Goal: Task Accomplishment & Management: Manage account settings

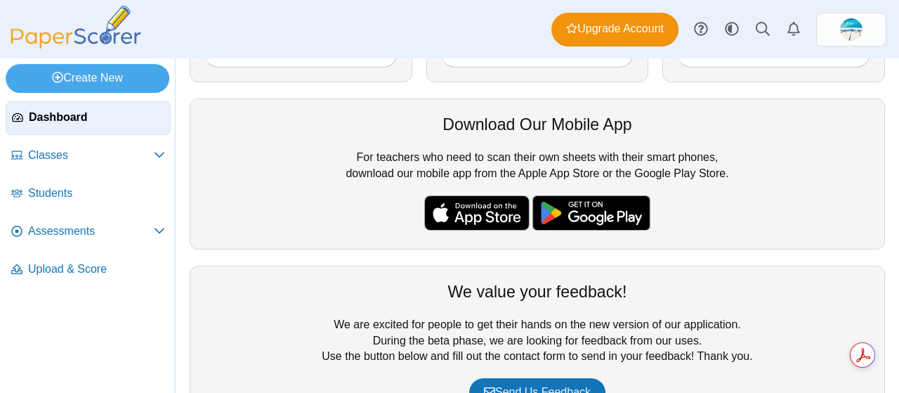
scroll to position [375, 0]
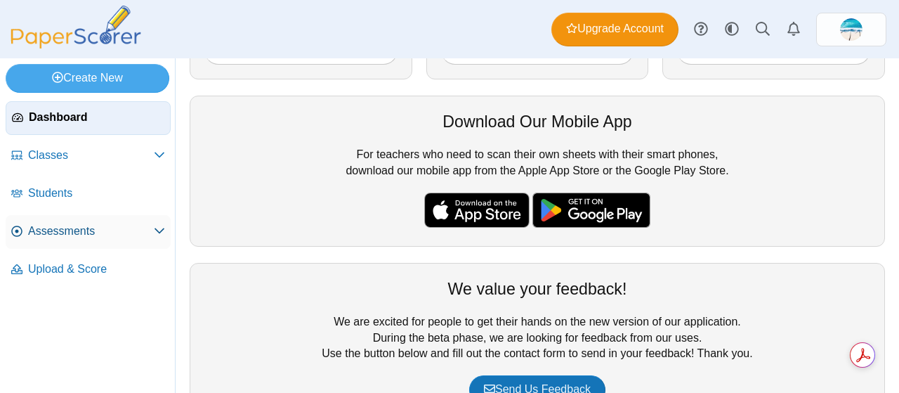
click at [58, 229] on span "Assessments" at bounding box center [91, 230] width 126 height 15
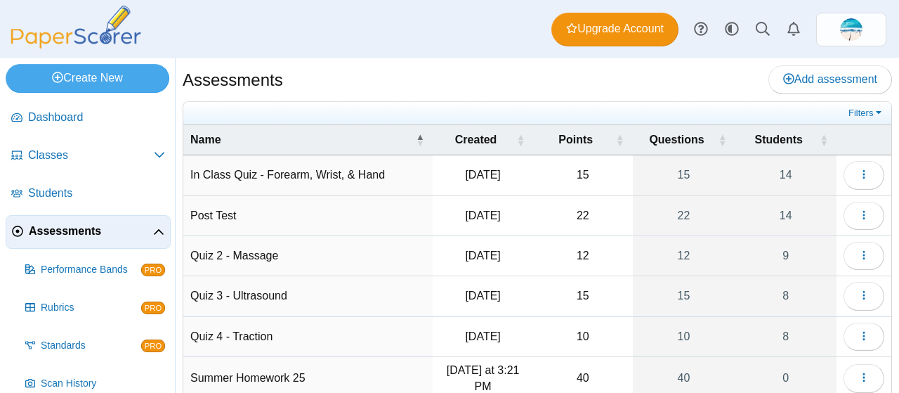
scroll to position [115, 0]
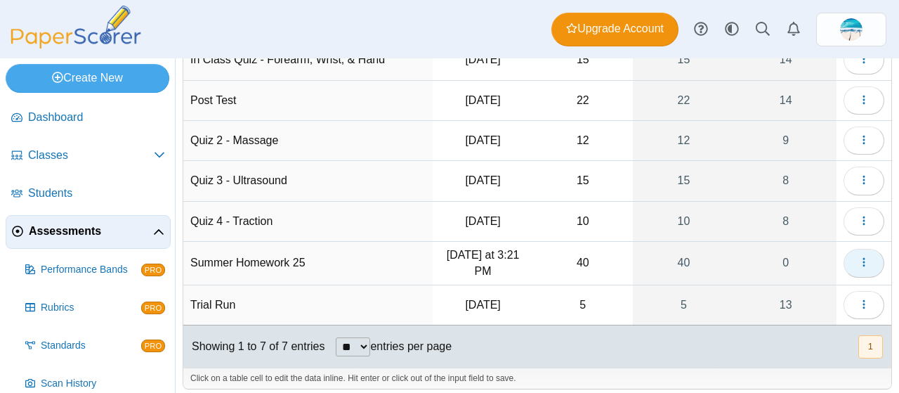
click at [859, 256] on icon "button" at bounding box center [864, 261] width 11 height 11
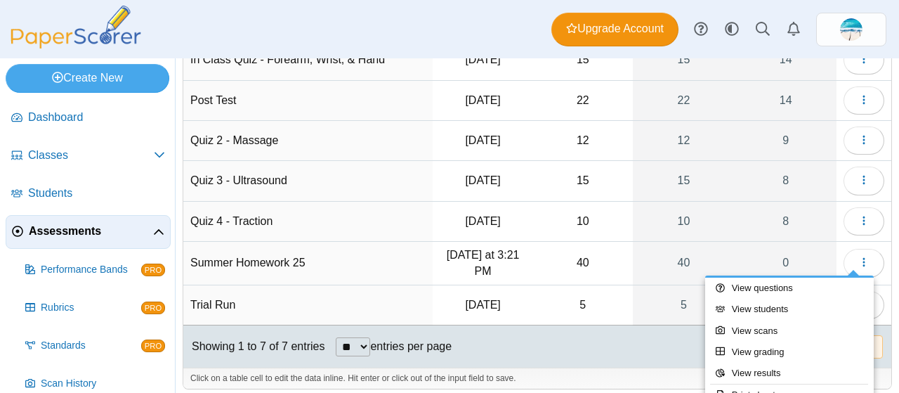
drag, startPoint x: 879, startPoint y: 338, endPoint x: 884, endPoint y: 360, distance: 22.3
click at [884, 360] on div "Assessments Add assessment Filters" at bounding box center [538, 225] width 724 height 334
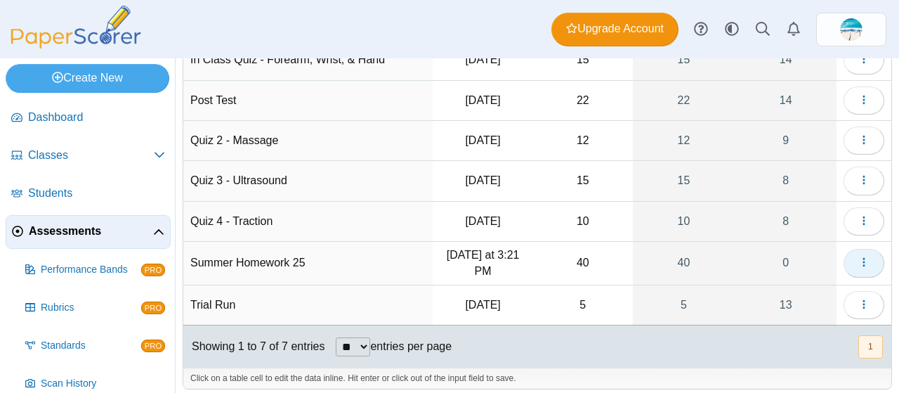
click at [859, 258] on icon "button" at bounding box center [864, 261] width 11 height 11
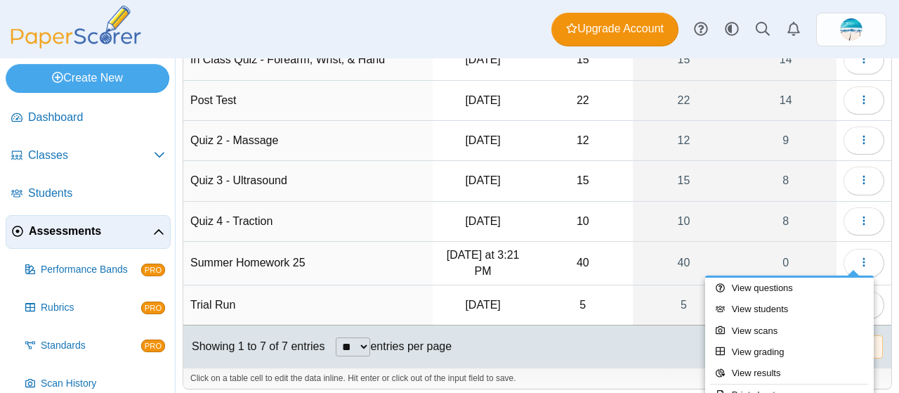
click at [242, 259] on td "Summer Homework 25" at bounding box center [307, 264] width 249 height 44
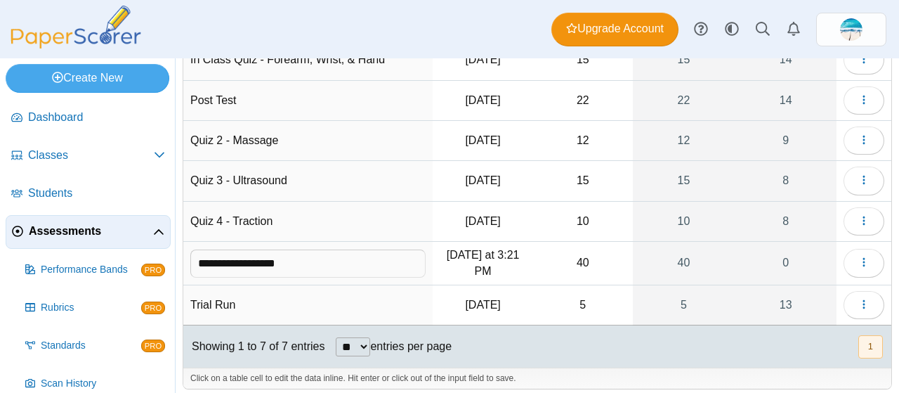
click at [578, 265] on td "40" at bounding box center [582, 264] width 99 height 44
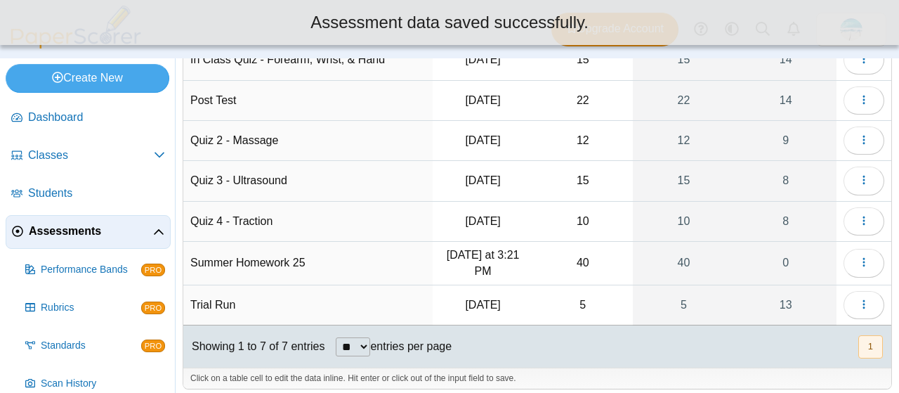
click at [228, 252] on td "Summer Homework 25" at bounding box center [307, 264] width 249 height 44
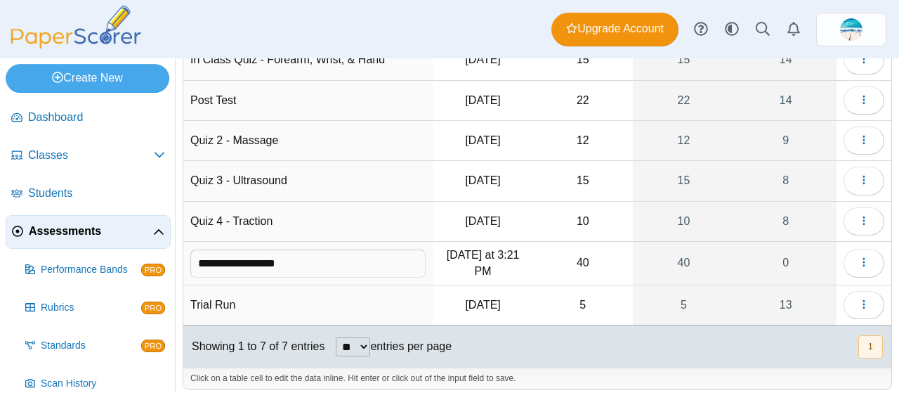
click at [390, 257] on input "**********" at bounding box center [307, 263] width 235 height 28
click at [427, 268] on td "**********" at bounding box center [307, 264] width 249 height 44
click at [859, 256] on icon "button" at bounding box center [864, 261] width 11 height 11
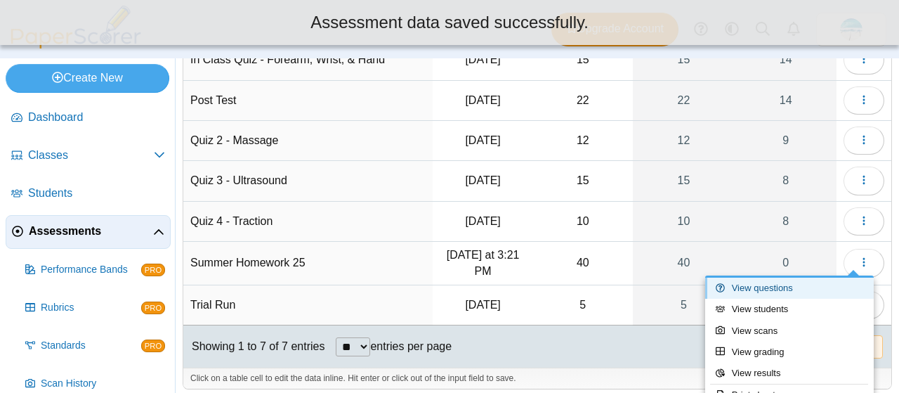
click at [794, 280] on link "View questions" at bounding box center [789, 288] width 169 height 21
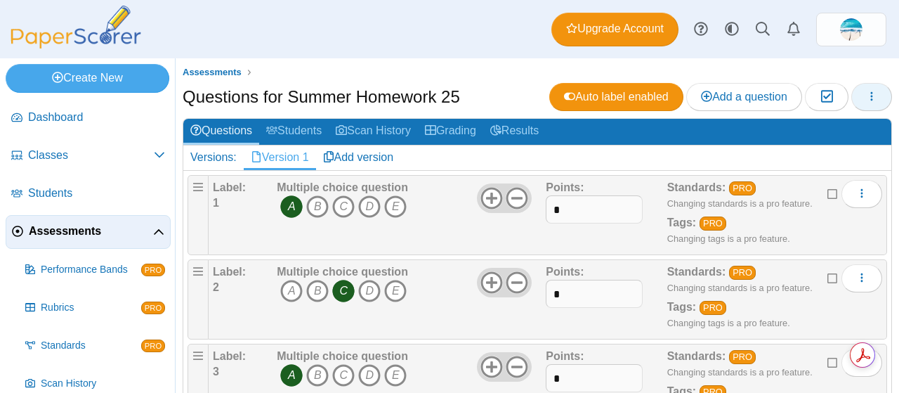
click at [853, 95] on button "button" at bounding box center [872, 97] width 41 height 28
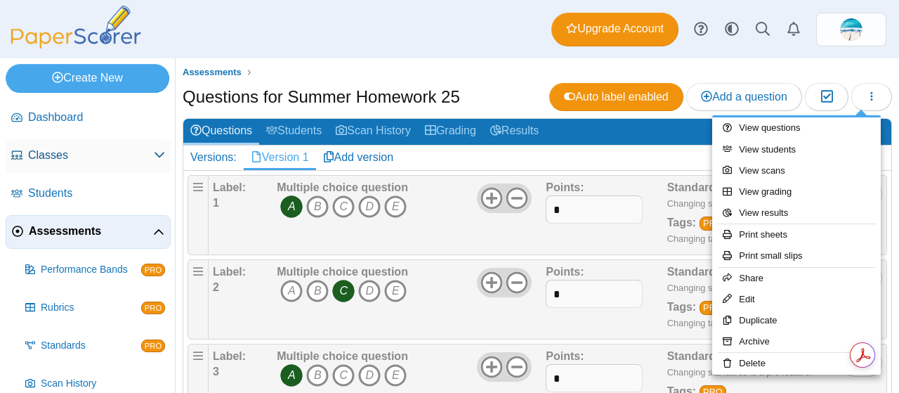
click at [152, 154] on span "Classes" at bounding box center [91, 155] width 126 height 15
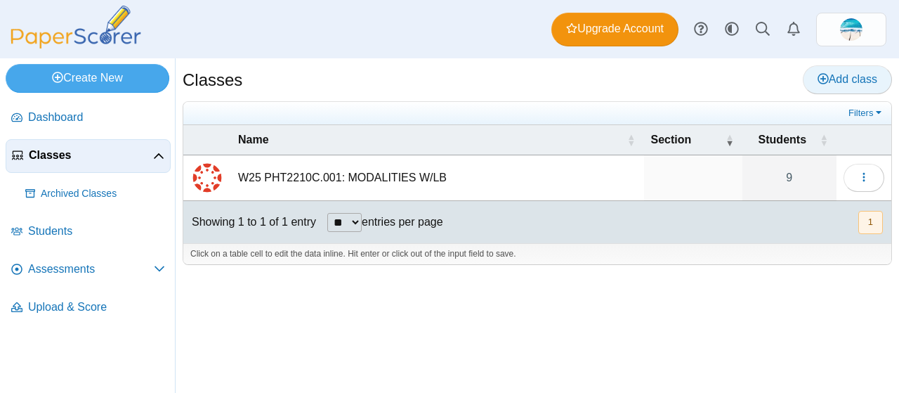
click at [828, 77] on use at bounding box center [823, 78] width 11 height 11
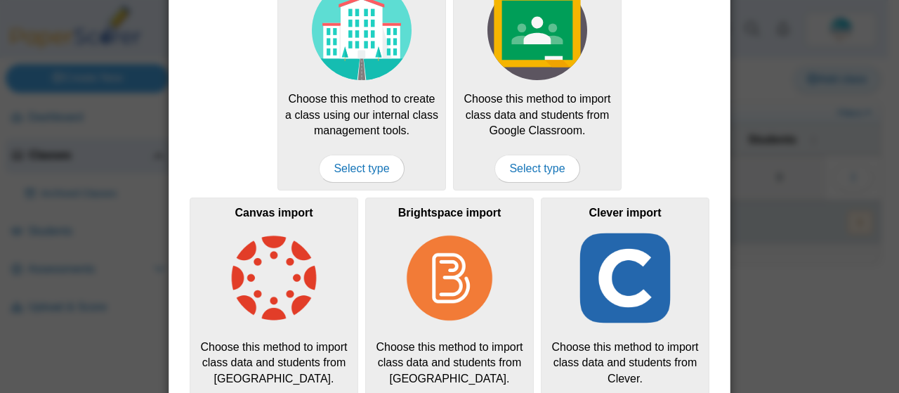
scroll to position [107, 0]
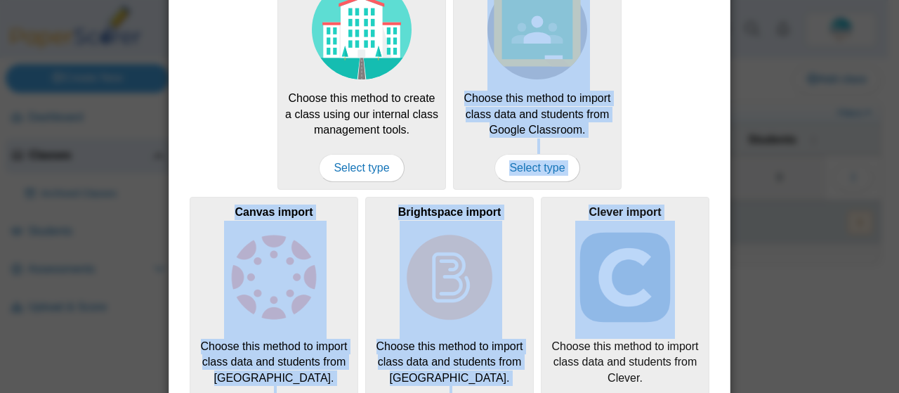
drag, startPoint x: 705, startPoint y: 240, endPoint x: 679, endPoint y: 272, distance: 40.9
click at [679, 272] on div "Select a class type Create a local class Choose this method to create a class u…" at bounding box center [449, 196] width 899 height 393
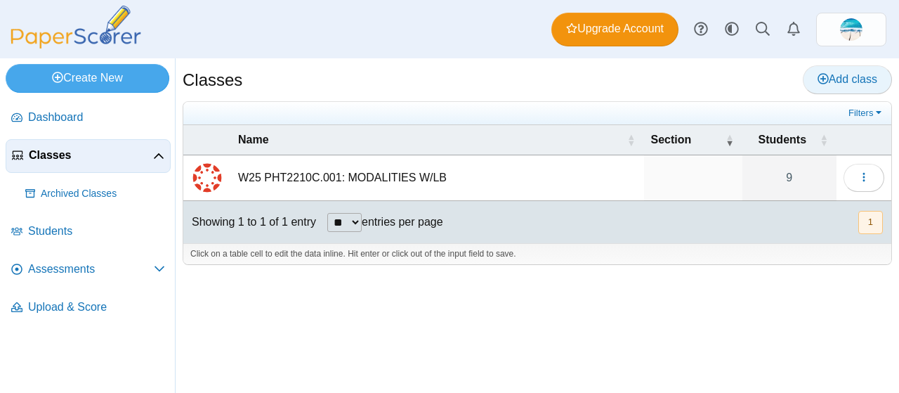
click at [856, 76] on span "Add class" at bounding box center [848, 79] width 60 height 12
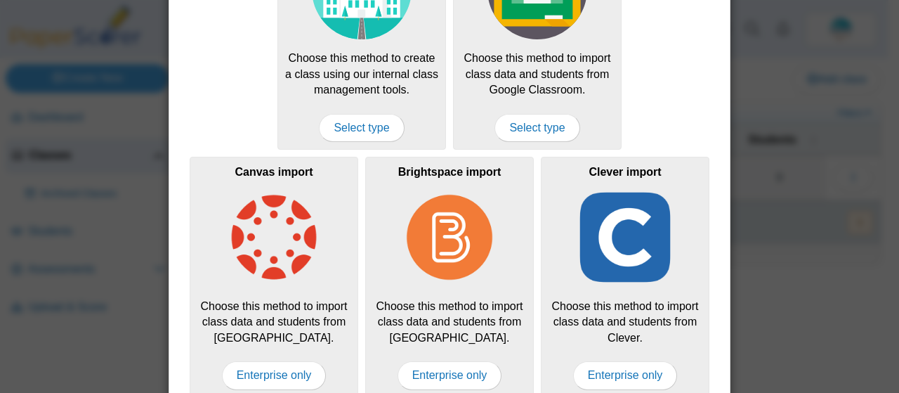
scroll to position [148, 0]
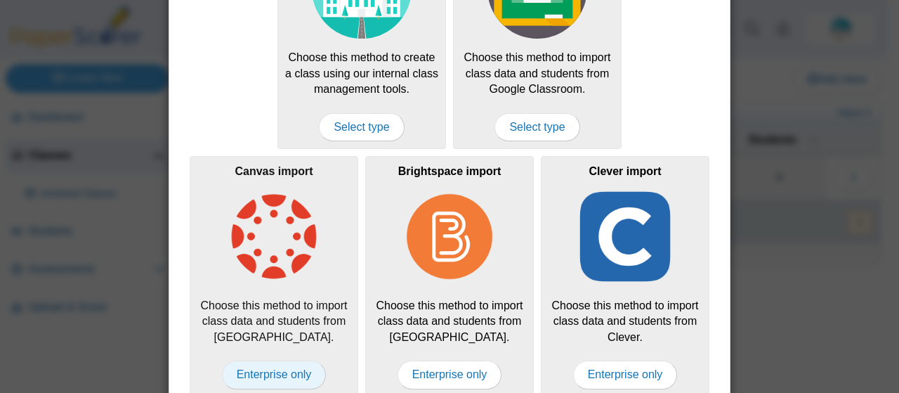
click at [280, 370] on span "Enterprise only" at bounding box center [274, 374] width 105 height 28
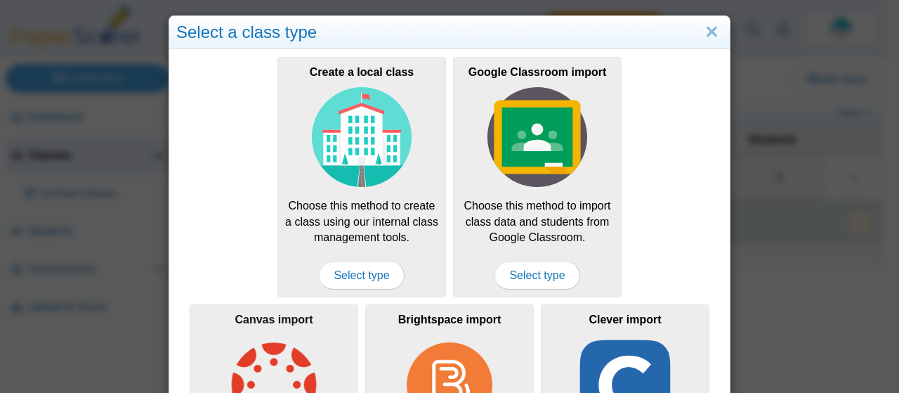
scroll to position [1, 0]
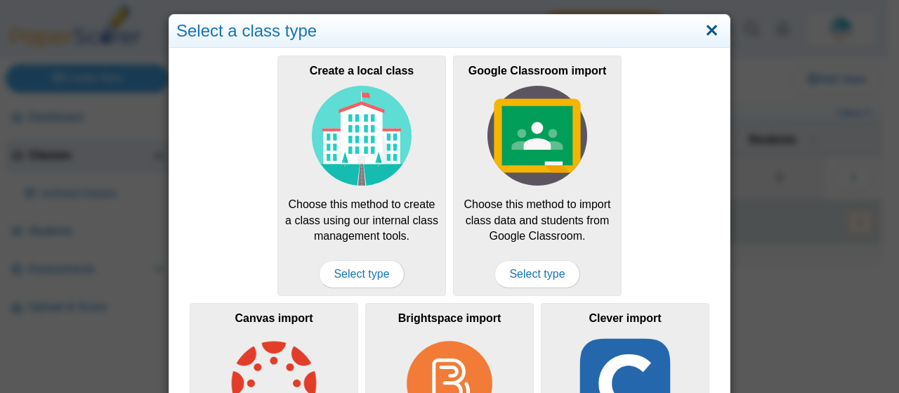
click at [704, 31] on link "Close" at bounding box center [712, 31] width 22 height 24
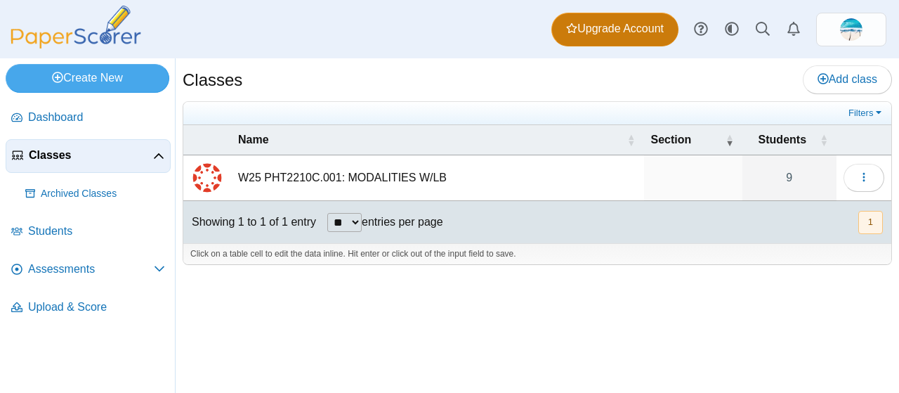
click at [635, 28] on span "Upgrade Account" at bounding box center [615, 28] width 98 height 15
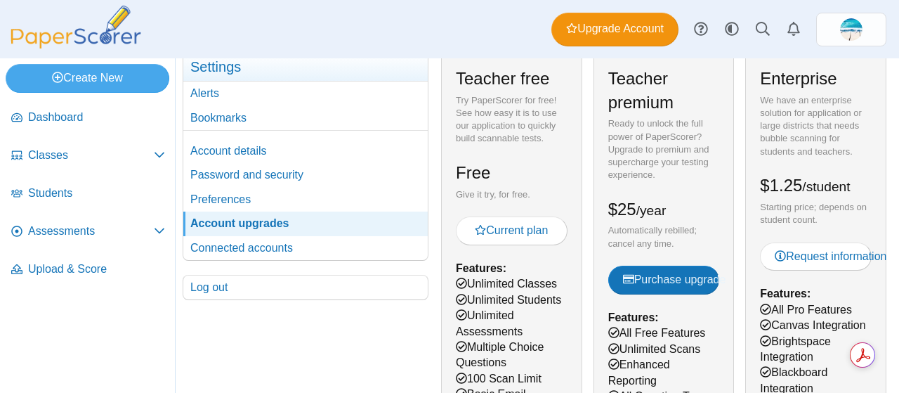
scroll to position [62, 0]
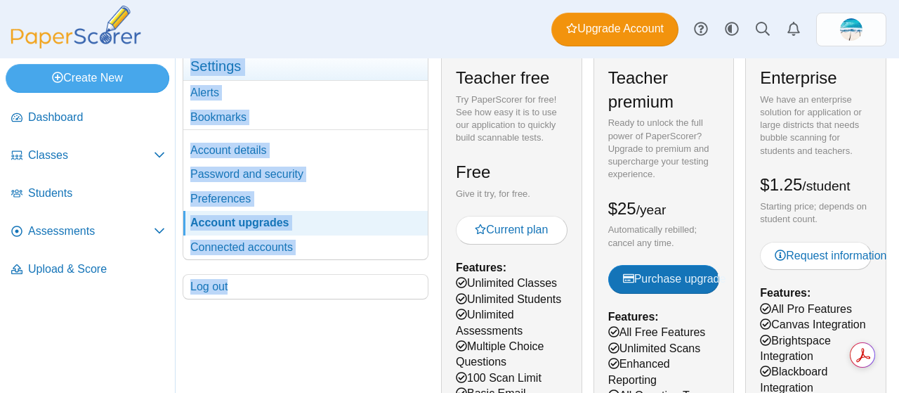
drag, startPoint x: 353, startPoint y: 334, endPoint x: 161, endPoint y: 360, distance: 194.3
click at [161, 360] on div "Create New Loading… Dashboard Classes PRO" at bounding box center [449, 225] width 899 height 334
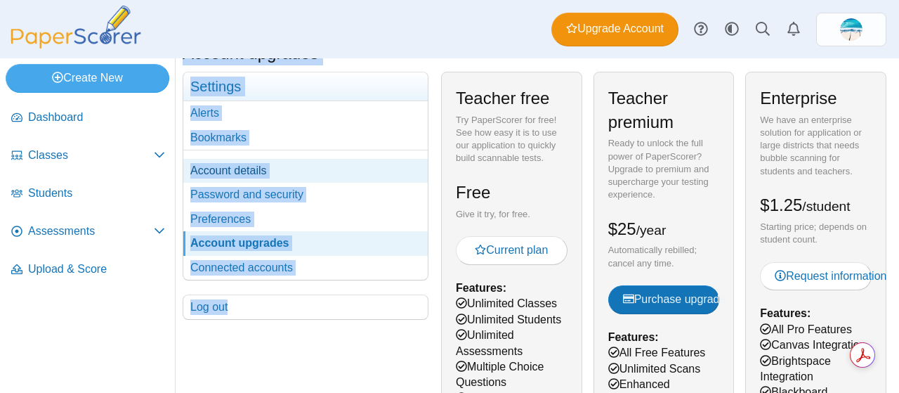
scroll to position [42, 0]
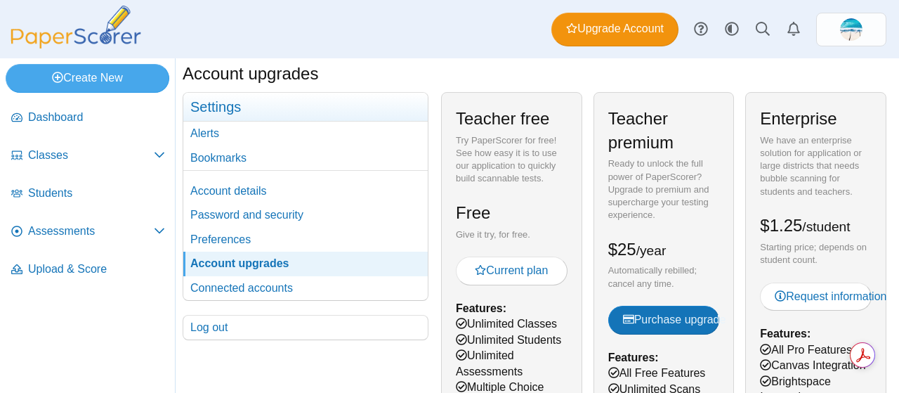
scroll to position [0, 0]
